Goal: Task Accomplishment & Management: Manage account settings

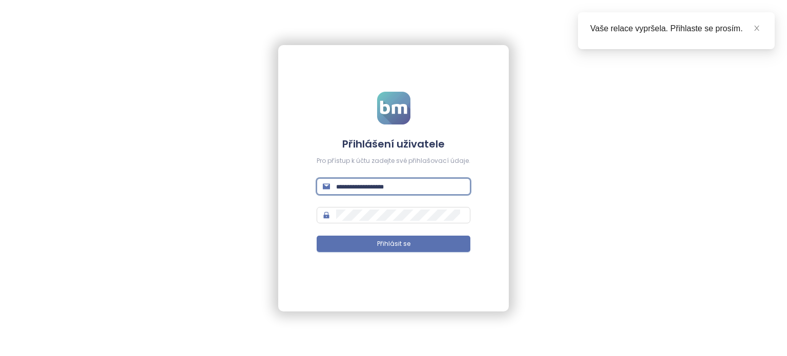
click at [400, 190] on input "text" at bounding box center [400, 186] width 128 height 11
